Goal: Task Accomplishment & Management: Manage account settings

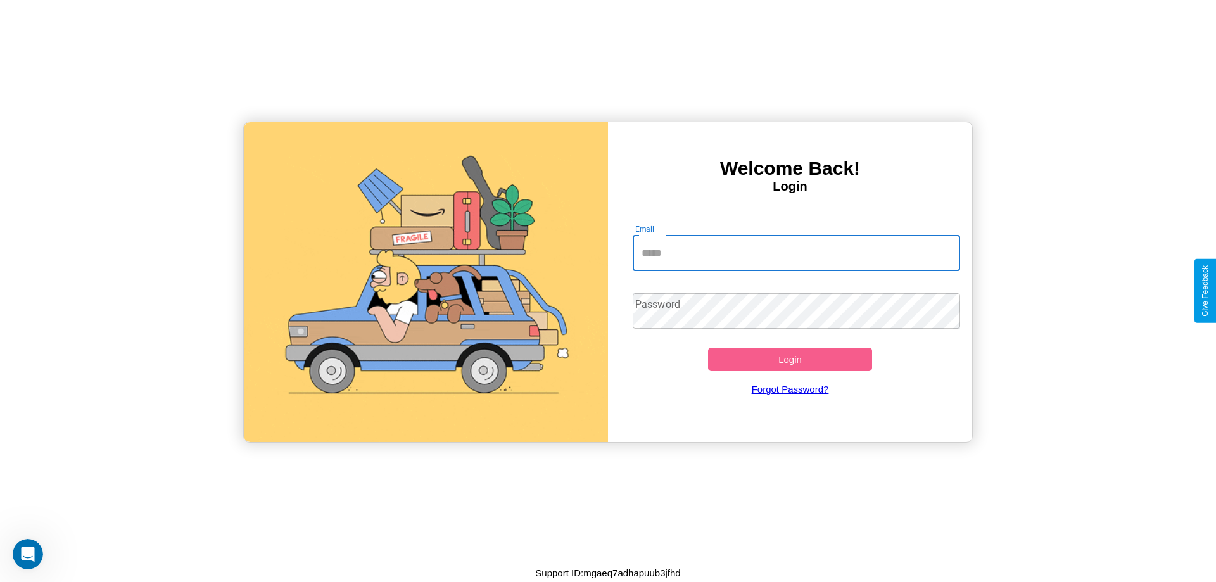
click at [796, 253] on input "Email" at bounding box center [797, 253] width 328 height 35
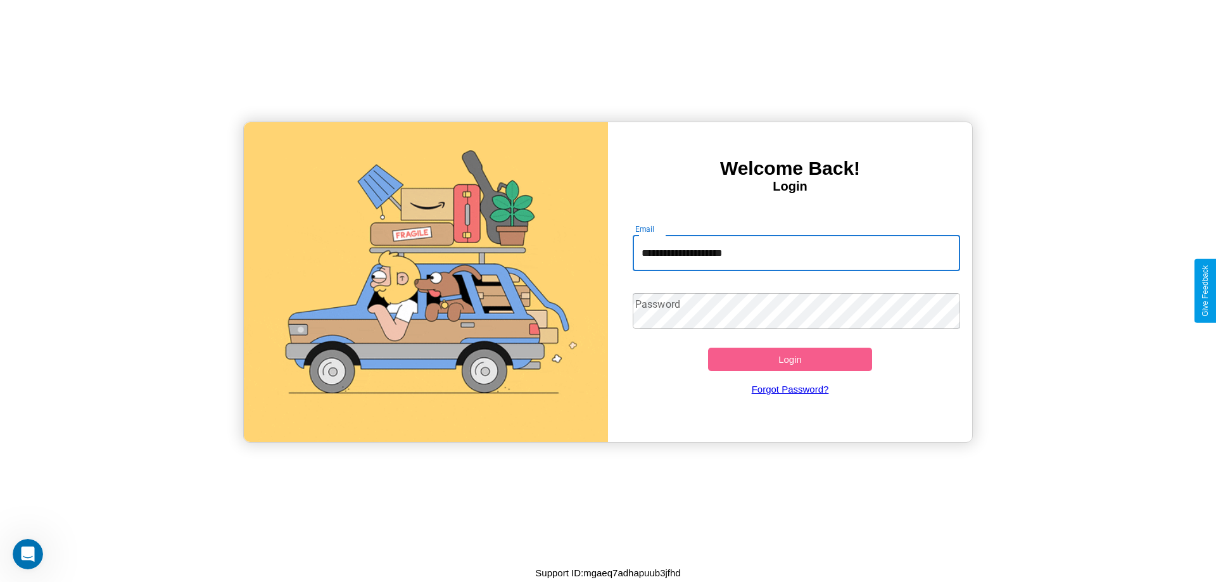
type input "**********"
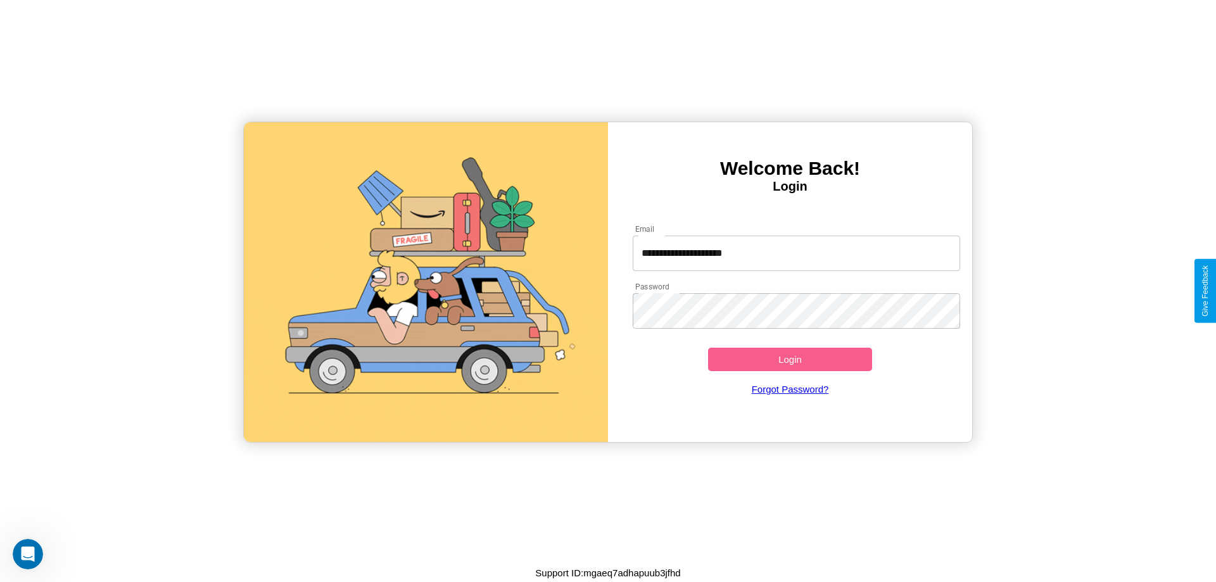
click at [790, 359] on button "Login" at bounding box center [790, 359] width 164 height 23
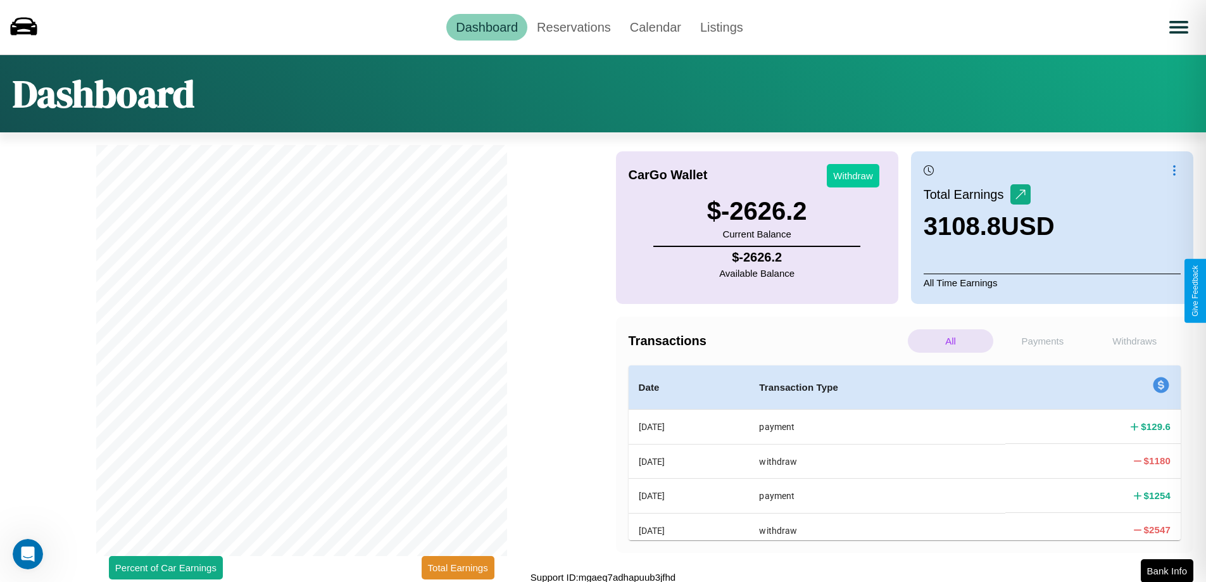
click at [853, 175] on button "Withdraw" at bounding box center [853, 175] width 53 height 23
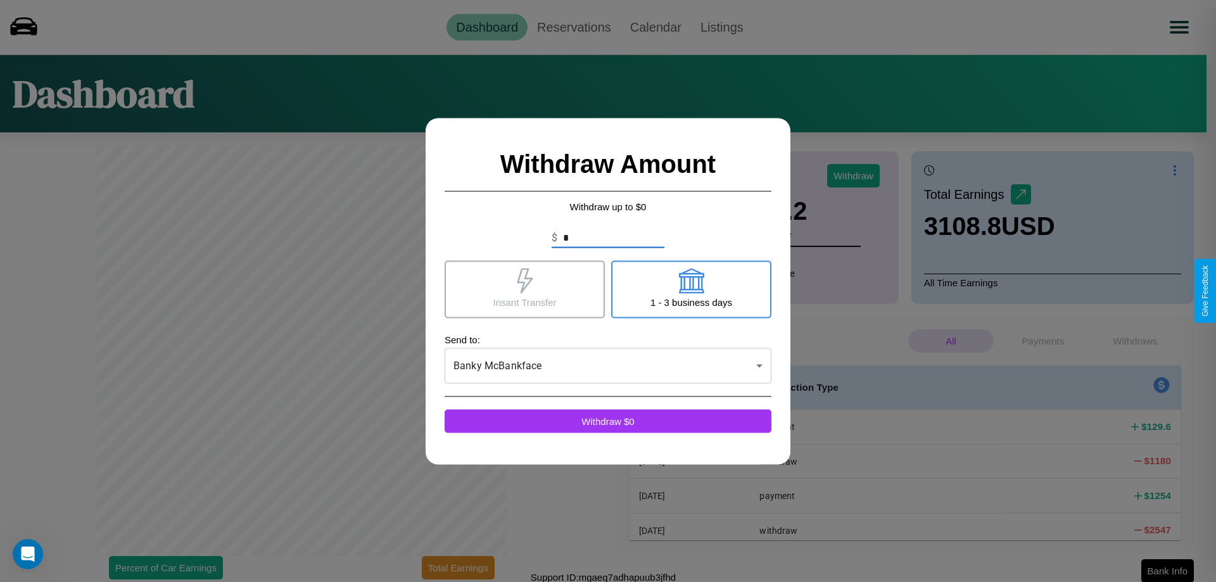
click at [524, 289] on icon at bounding box center [525, 280] width 16 height 25
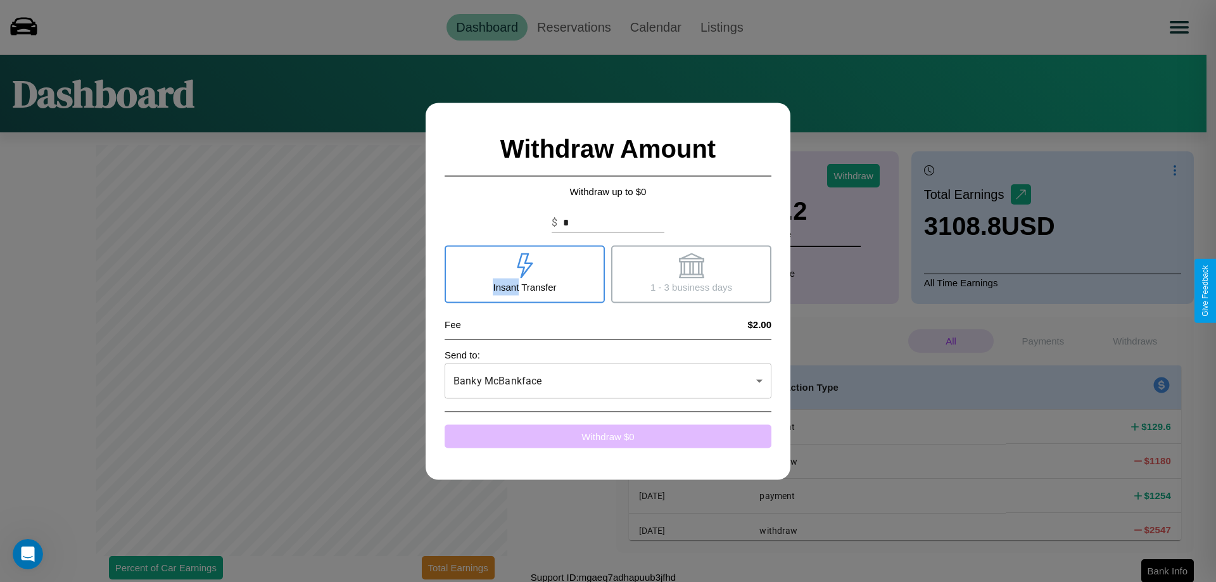
click at [608, 436] on button "Withdraw $ 0" at bounding box center [608, 435] width 327 height 23
